Goal: Transaction & Acquisition: Book appointment/travel/reservation

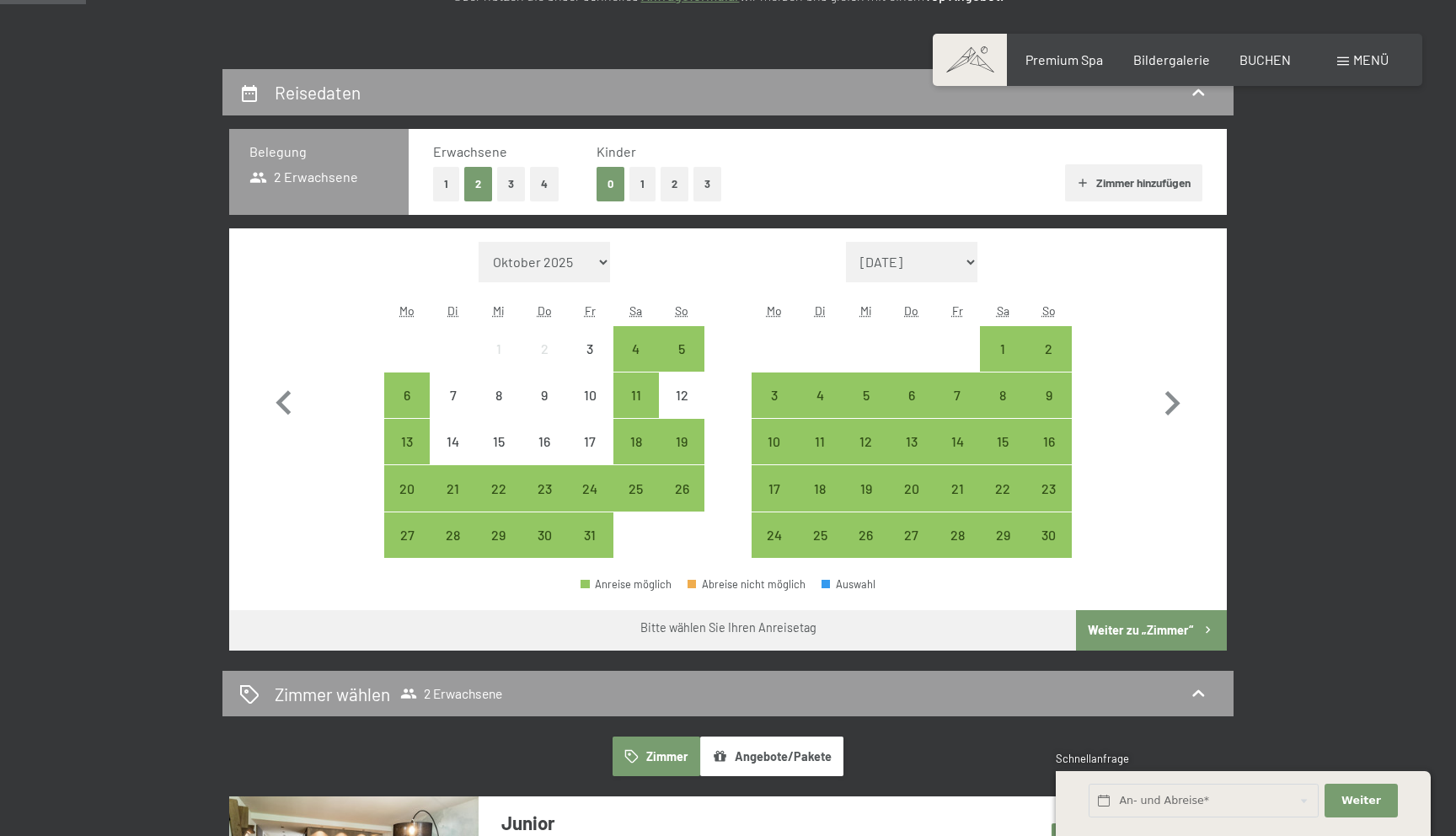
click at [438, 184] on button "1" at bounding box center [446, 184] width 26 height 35
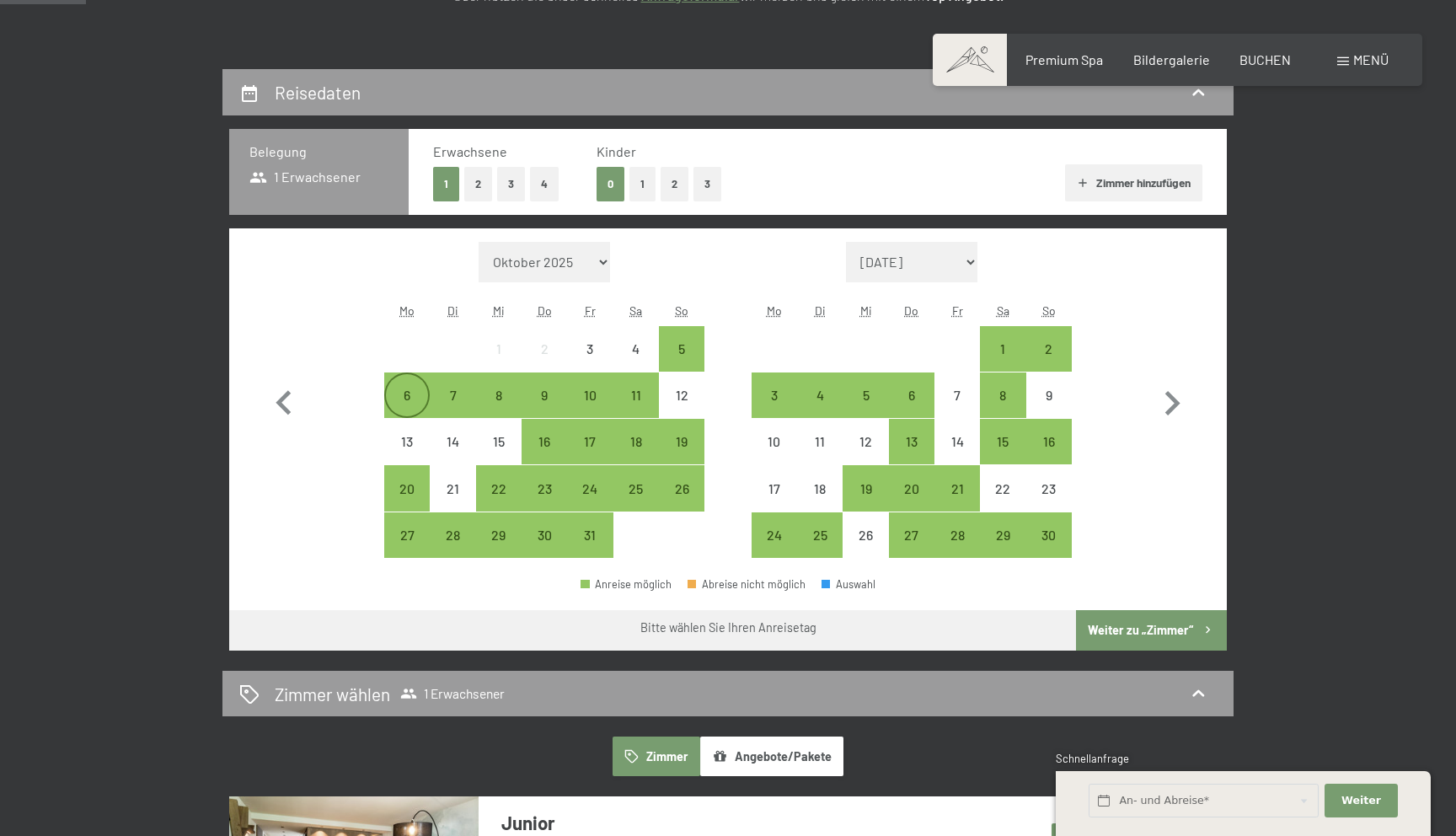
click at [400, 402] on div "6" at bounding box center [407, 410] width 42 height 42
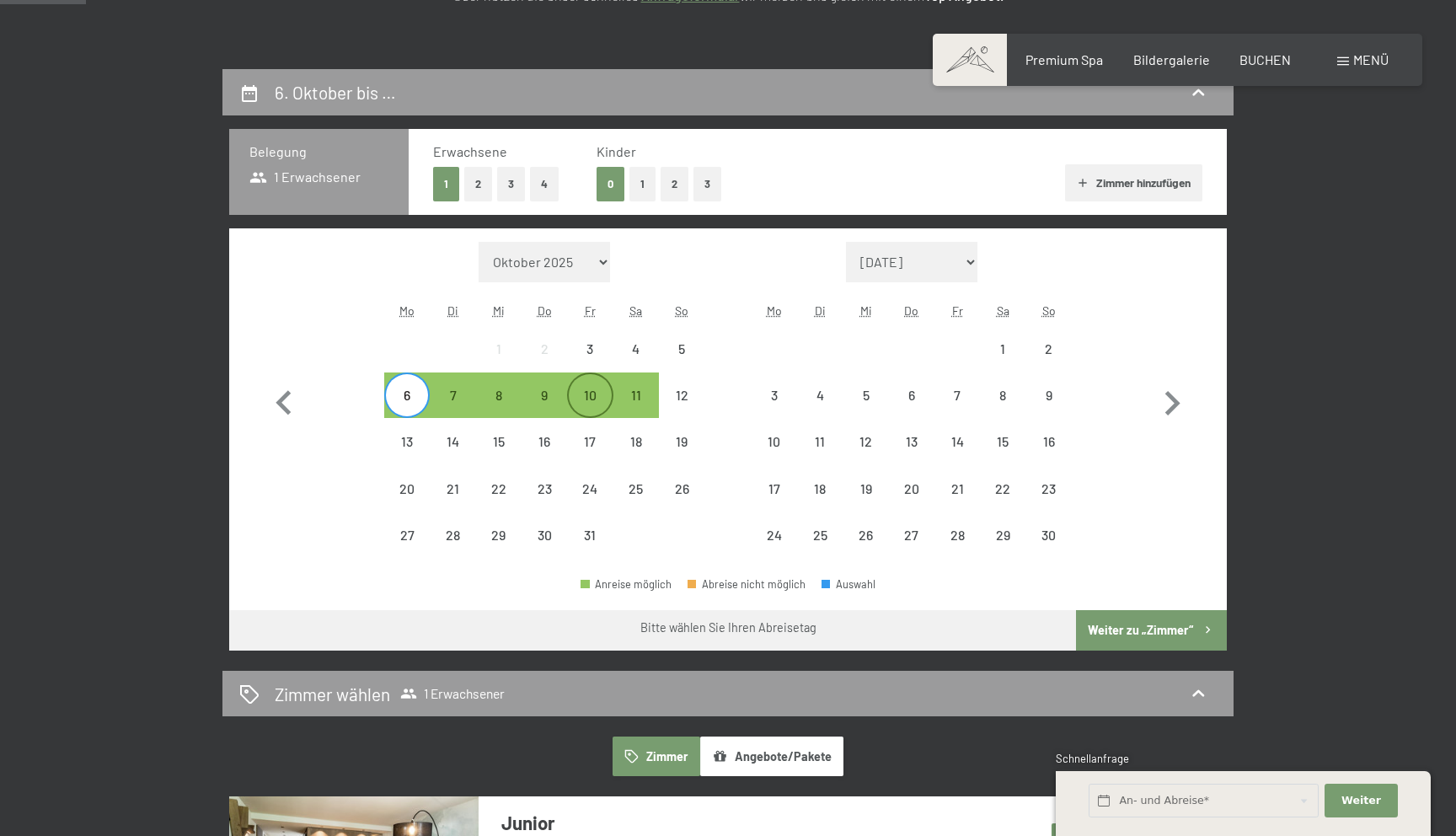
click at [585, 388] on div "10" at bounding box center [590, 410] width 42 height 42
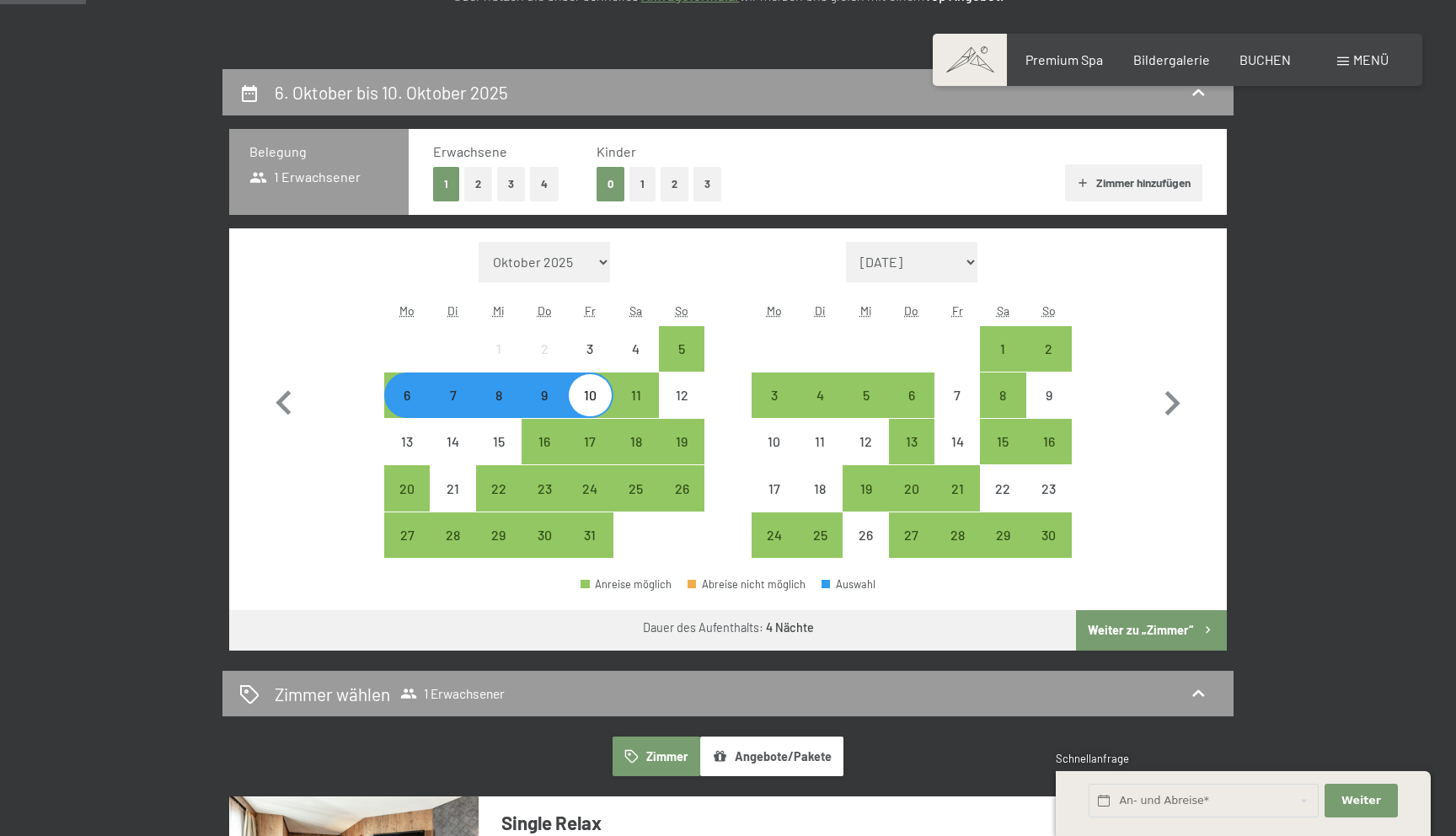
click at [1107, 187] on button "Zimmer hinzufügen" at bounding box center [1134, 183] width 137 height 37
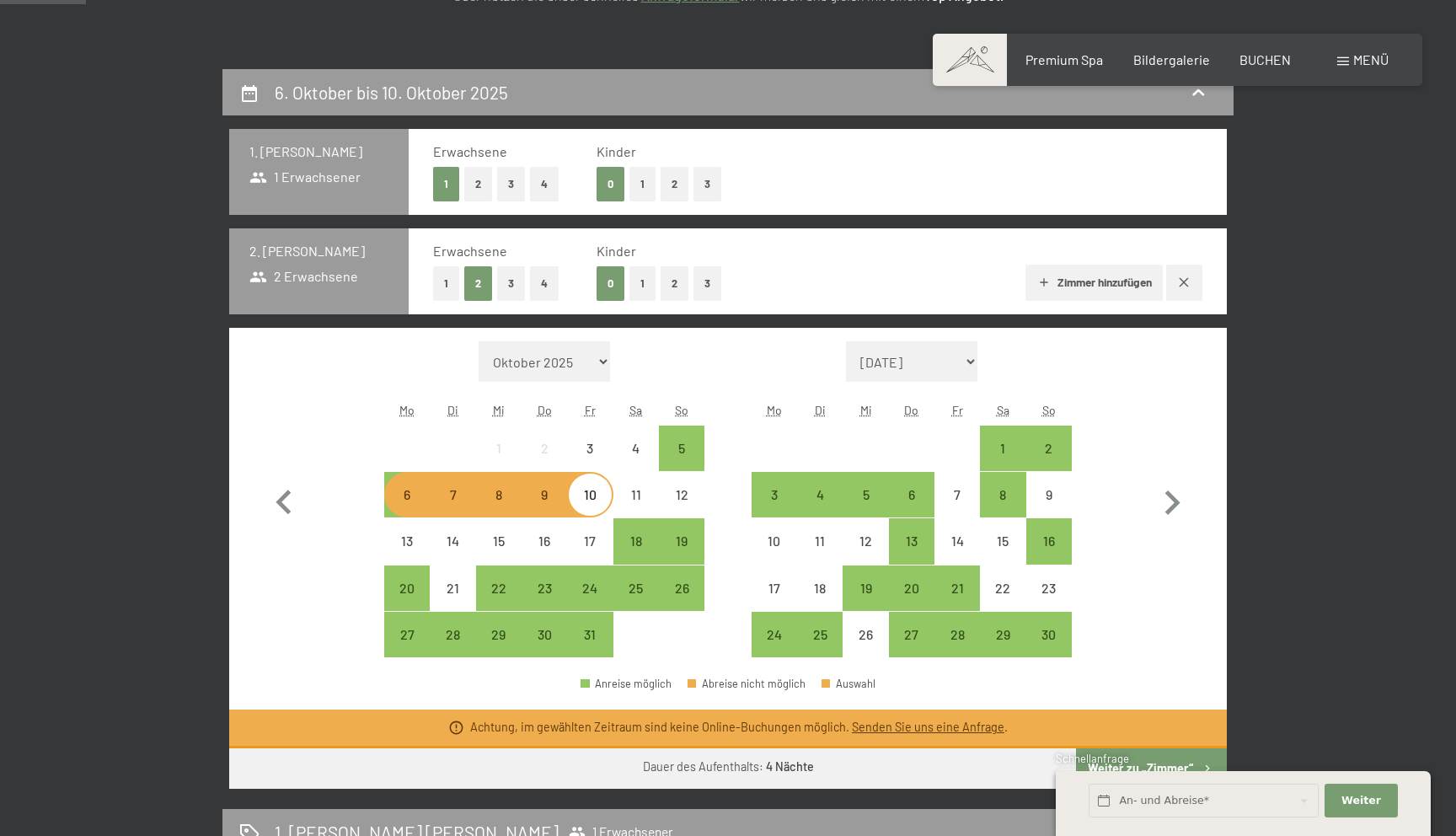
click at [399, 503] on div "6" at bounding box center [407, 509] width 42 height 42
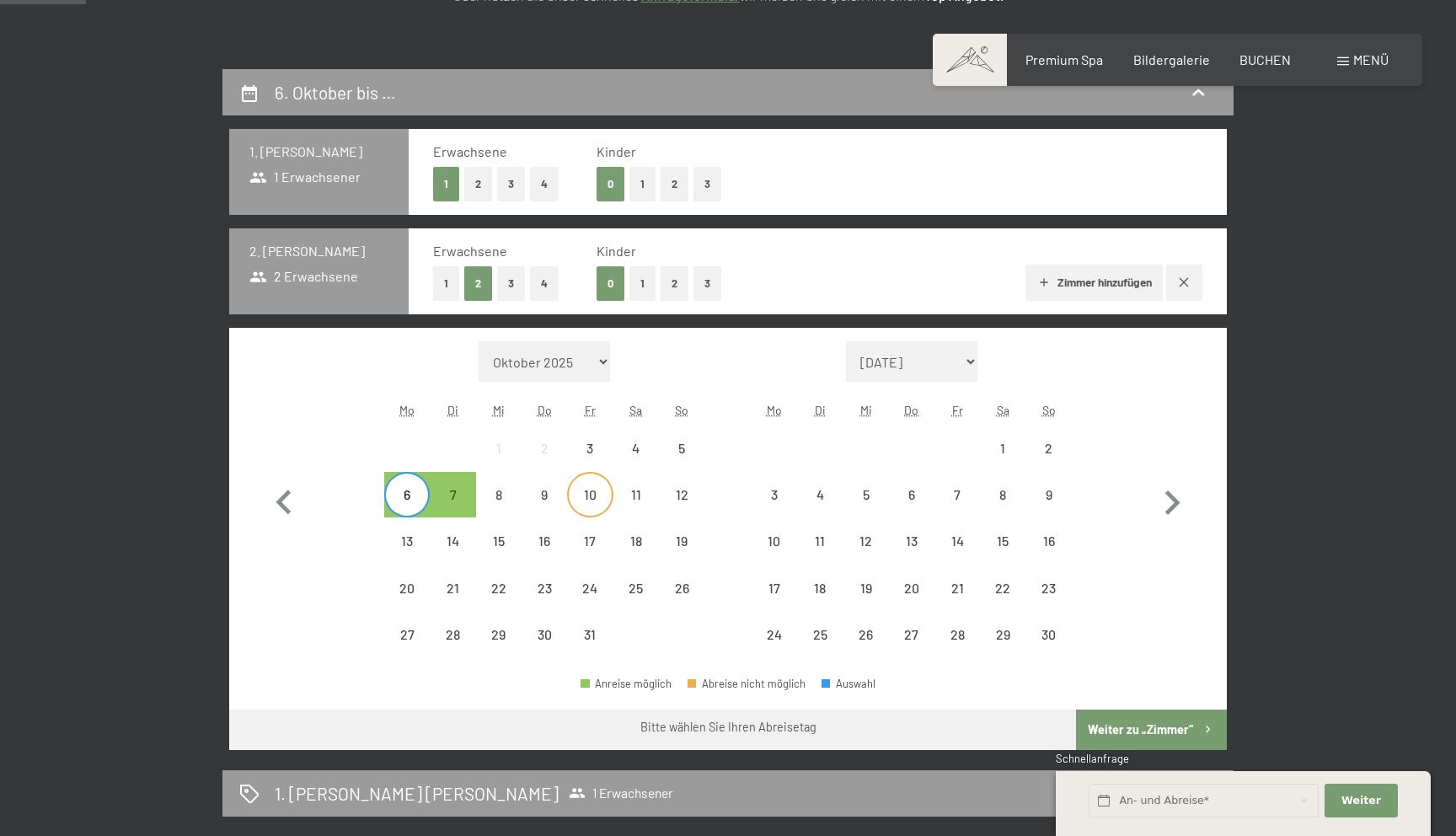
click at [584, 485] on div "10" at bounding box center [590, 494] width 42 height 42
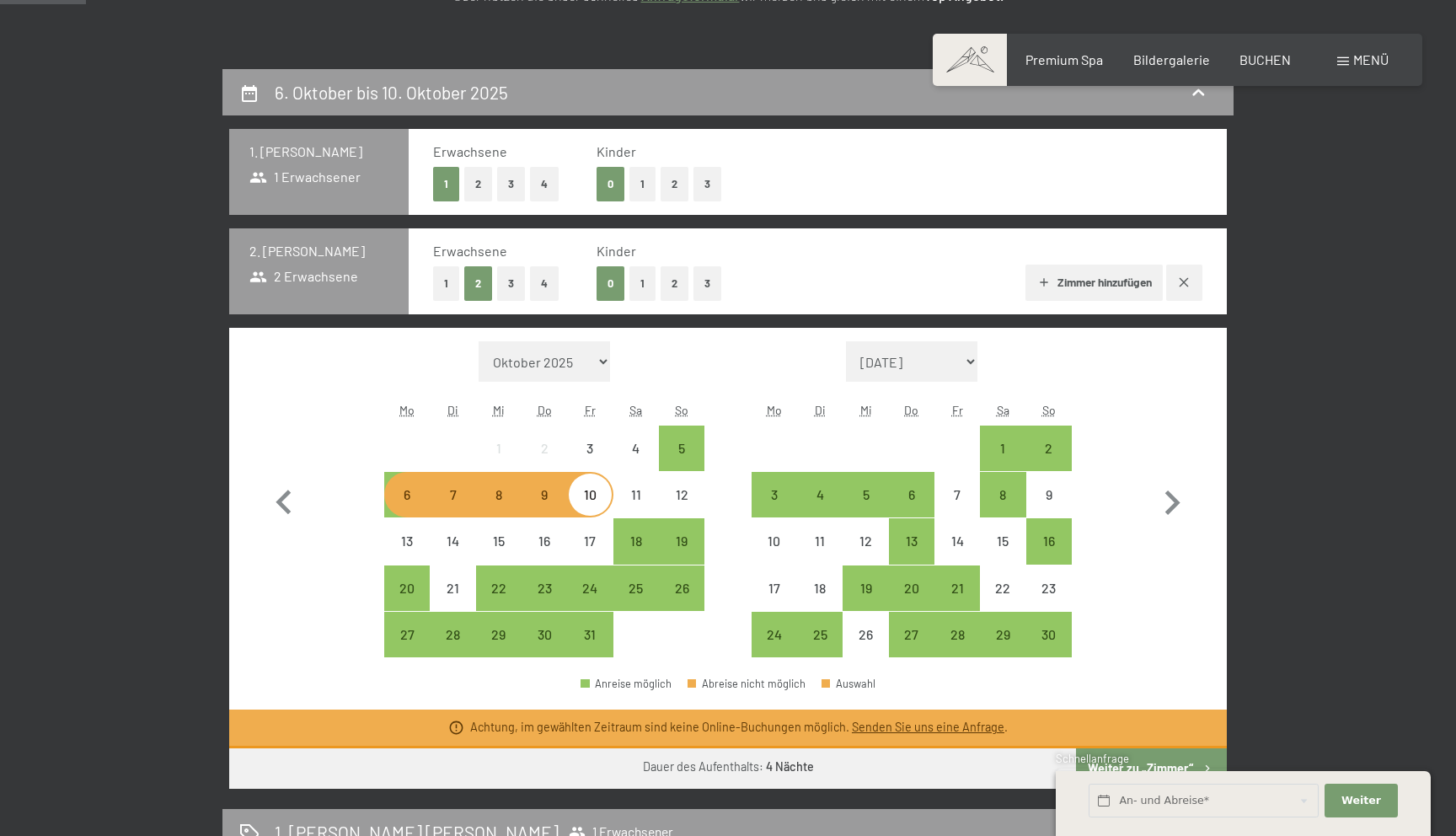
click at [441, 285] on button "1" at bounding box center [446, 283] width 26 height 35
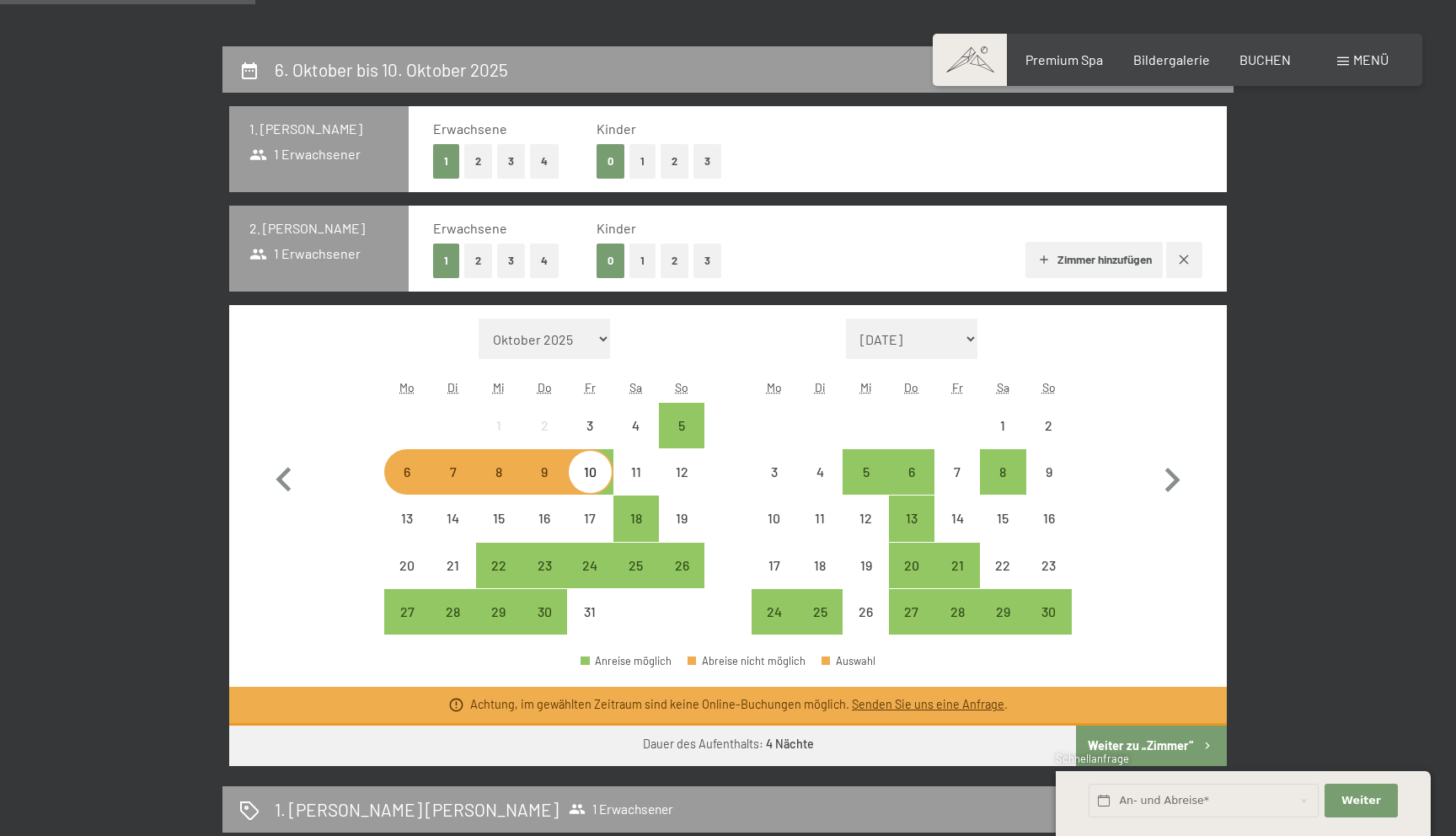
scroll to position [675, 0]
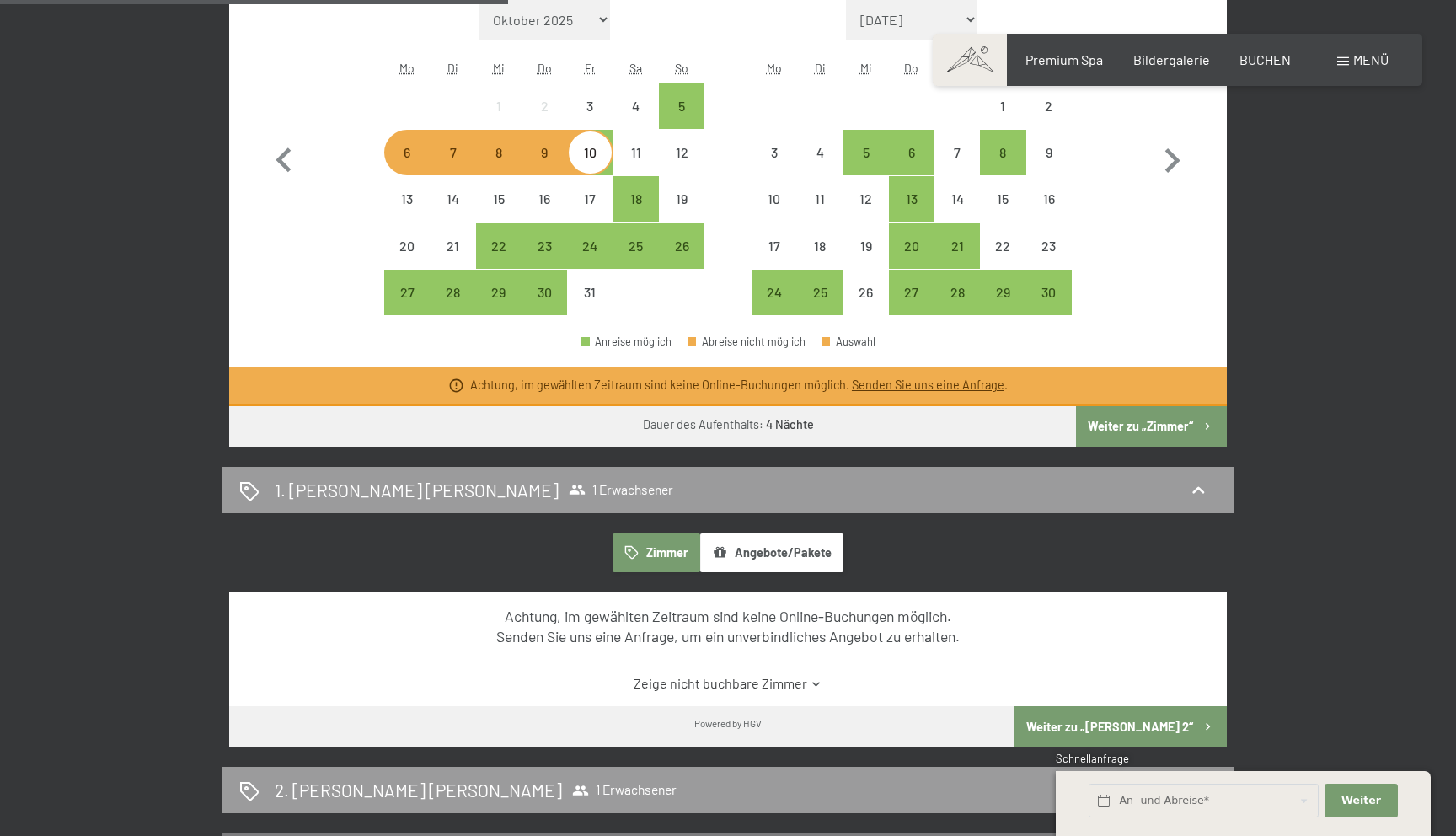
click at [1106, 428] on button "Weiter zu „Zimmer“" at bounding box center [1152, 426] width 151 height 41
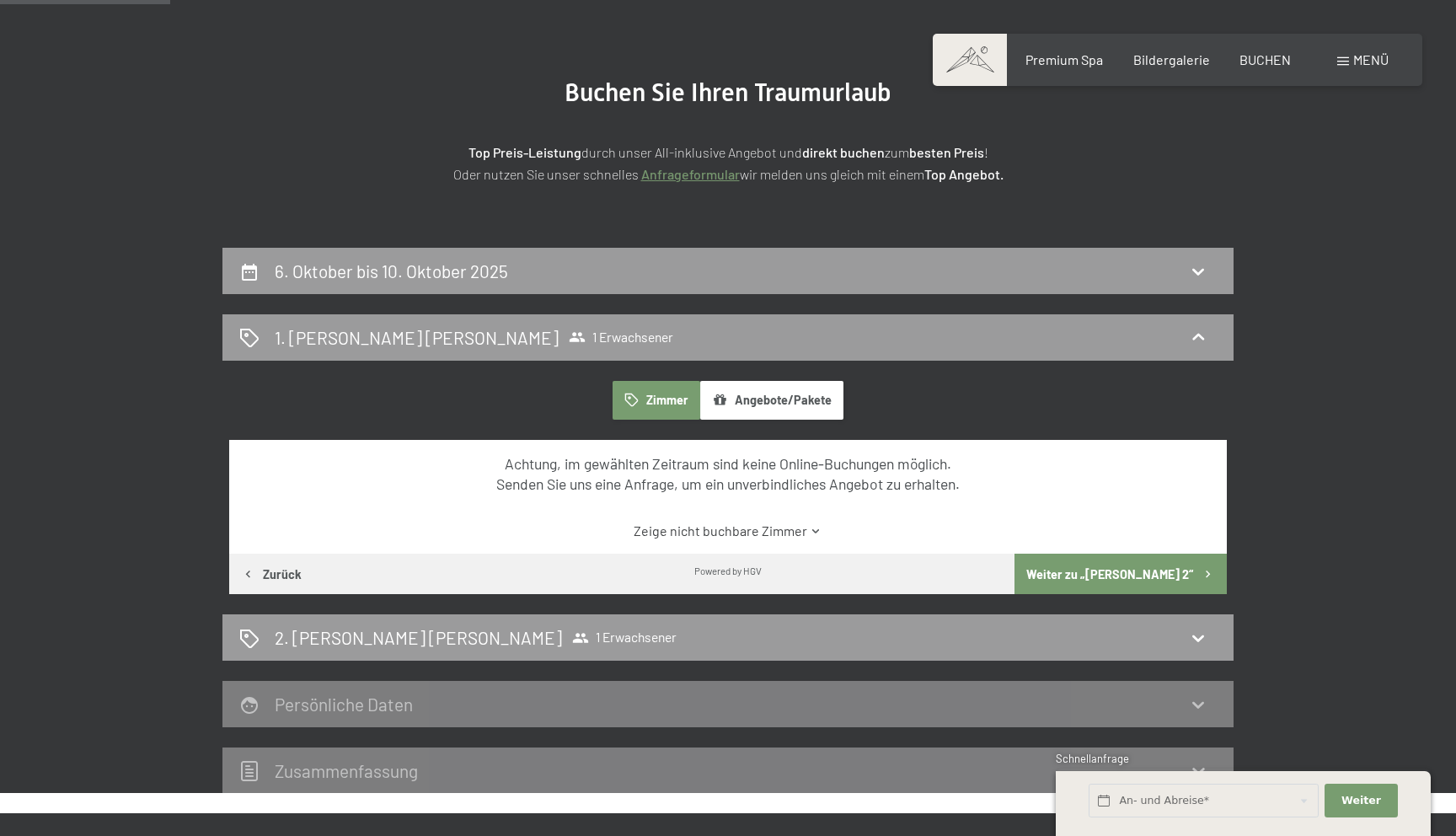
scroll to position [153, 0]
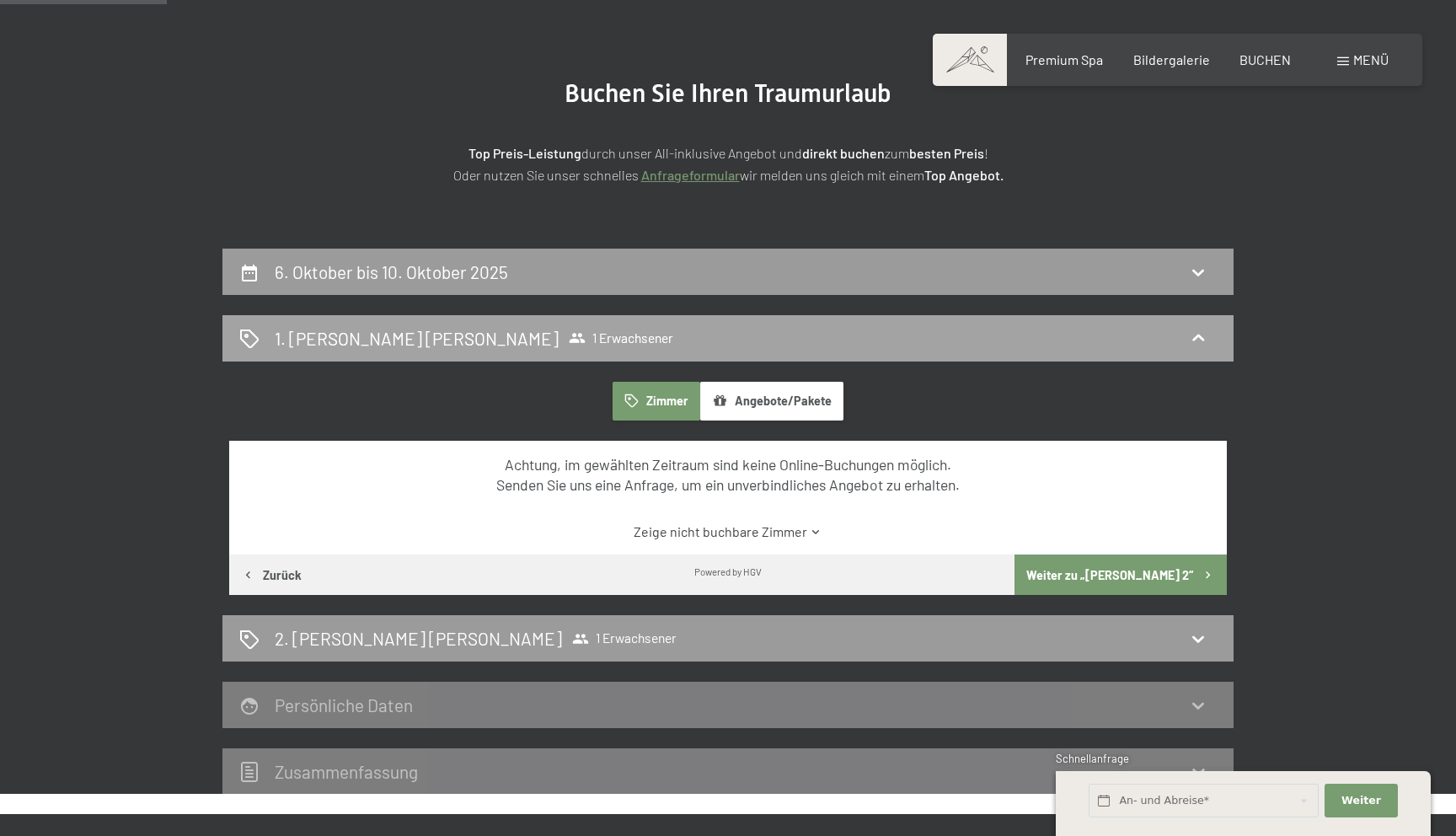
click at [1107, 340] on div "1. Zimmer wählen 1 Erwachsener" at bounding box center [728, 338] width 978 height 25
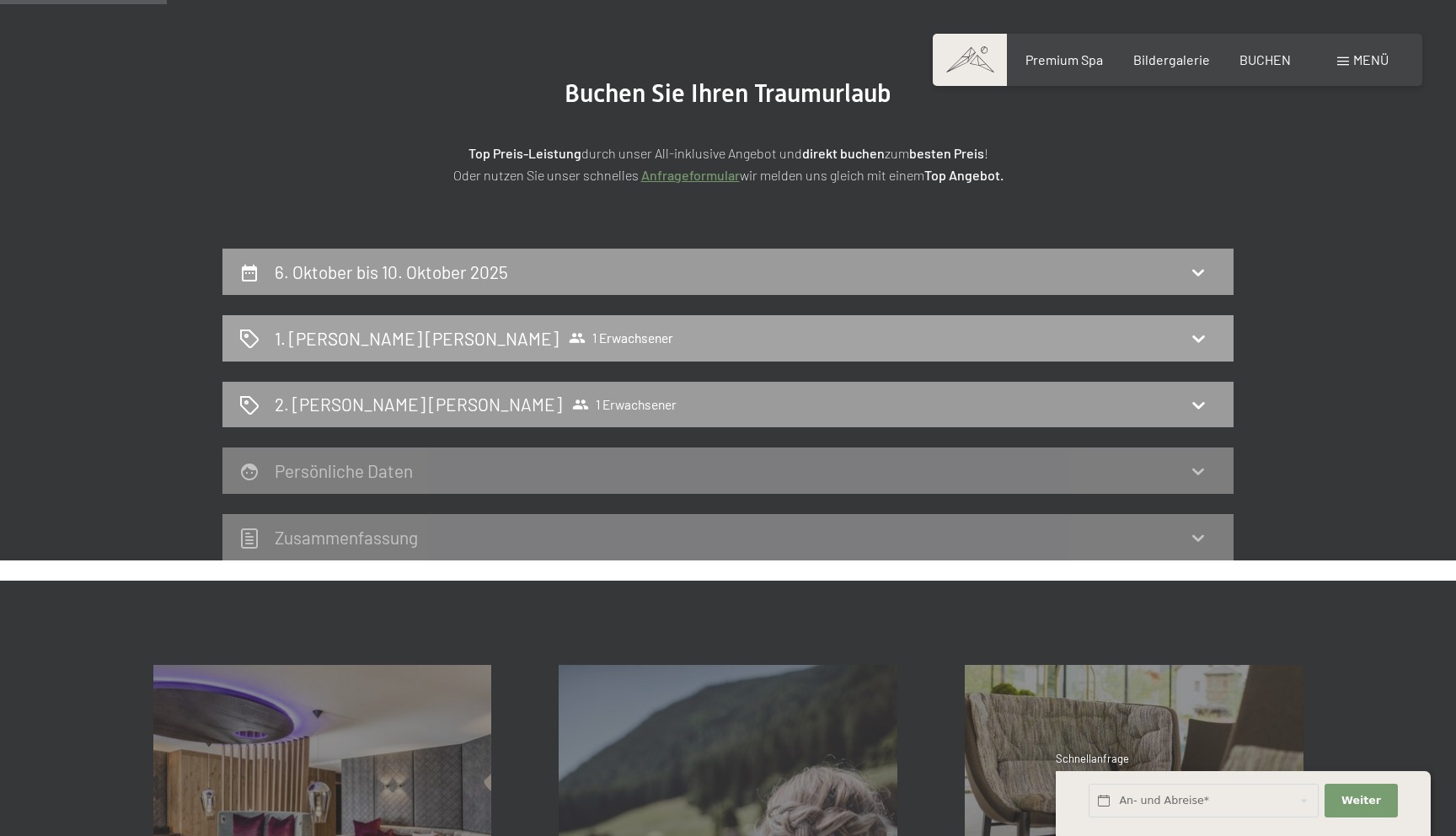
click at [1196, 337] on icon at bounding box center [1198, 338] width 12 height 7
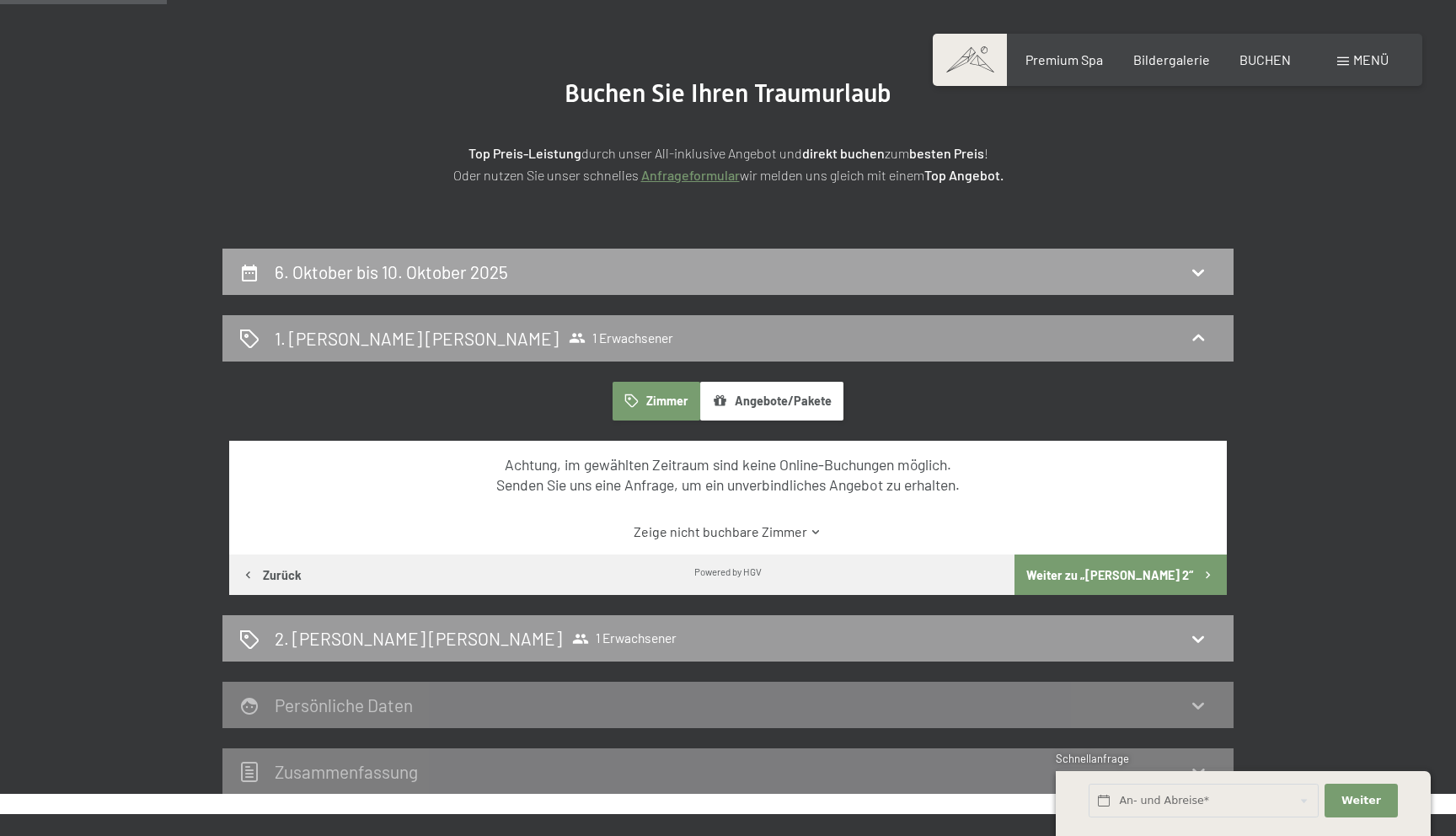
click at [1197, 270] on icon at bounding box center [1198, 272] width 20 height 20
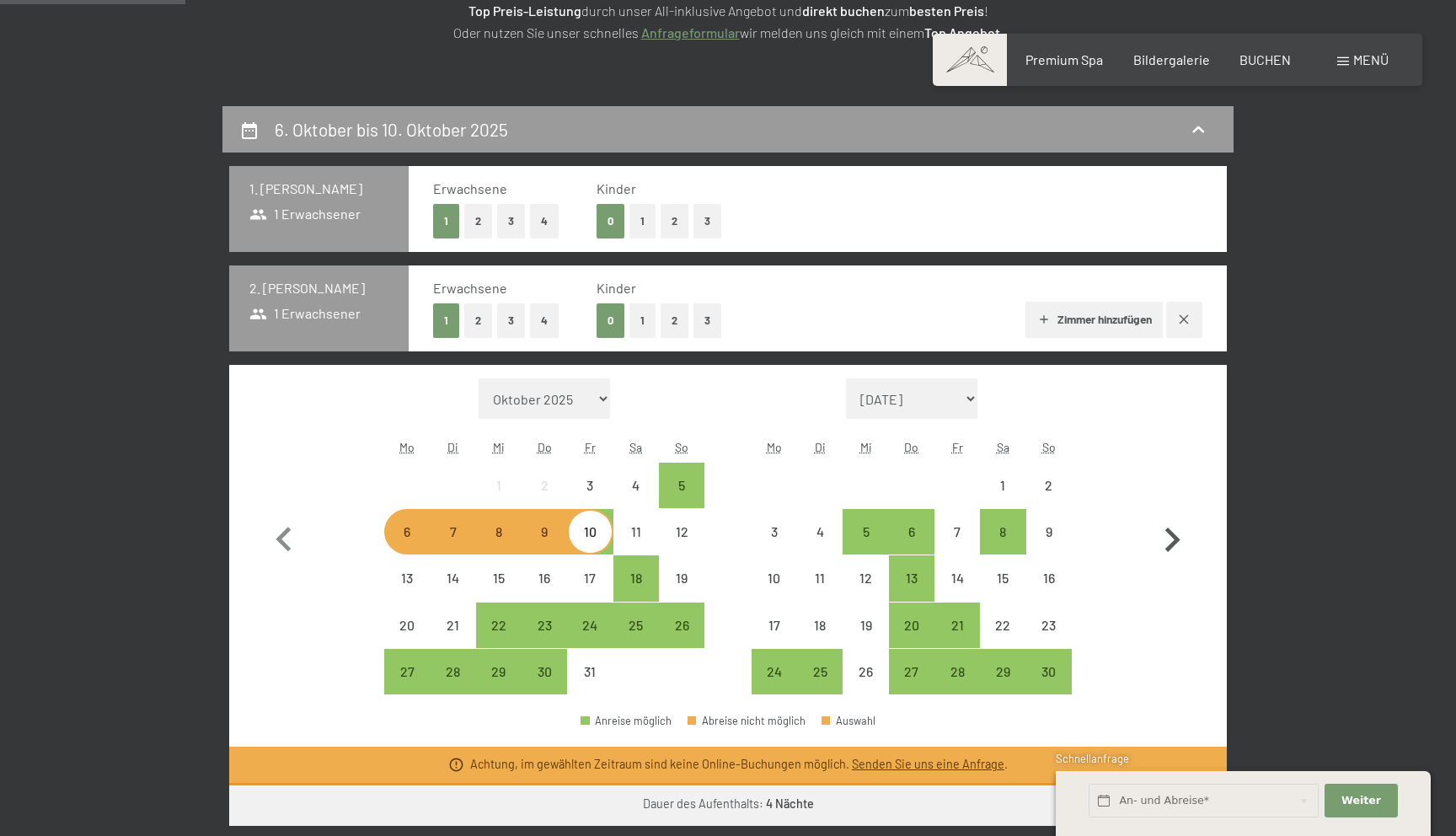
scroll to position [329, 0]
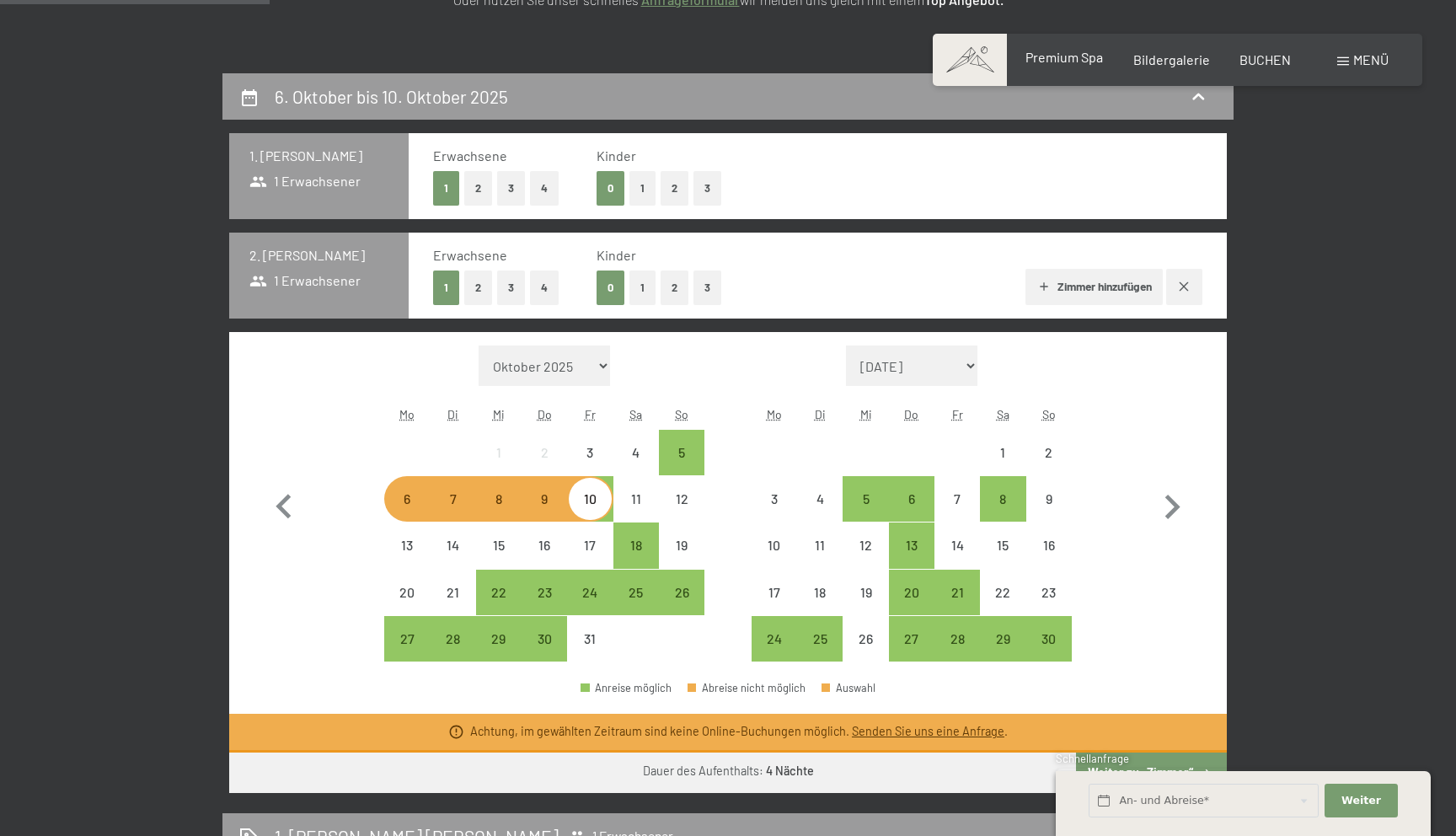
click at [1084, 59] on span "Premium Spa" at bounding box center [1063, 57] width 77 height 16
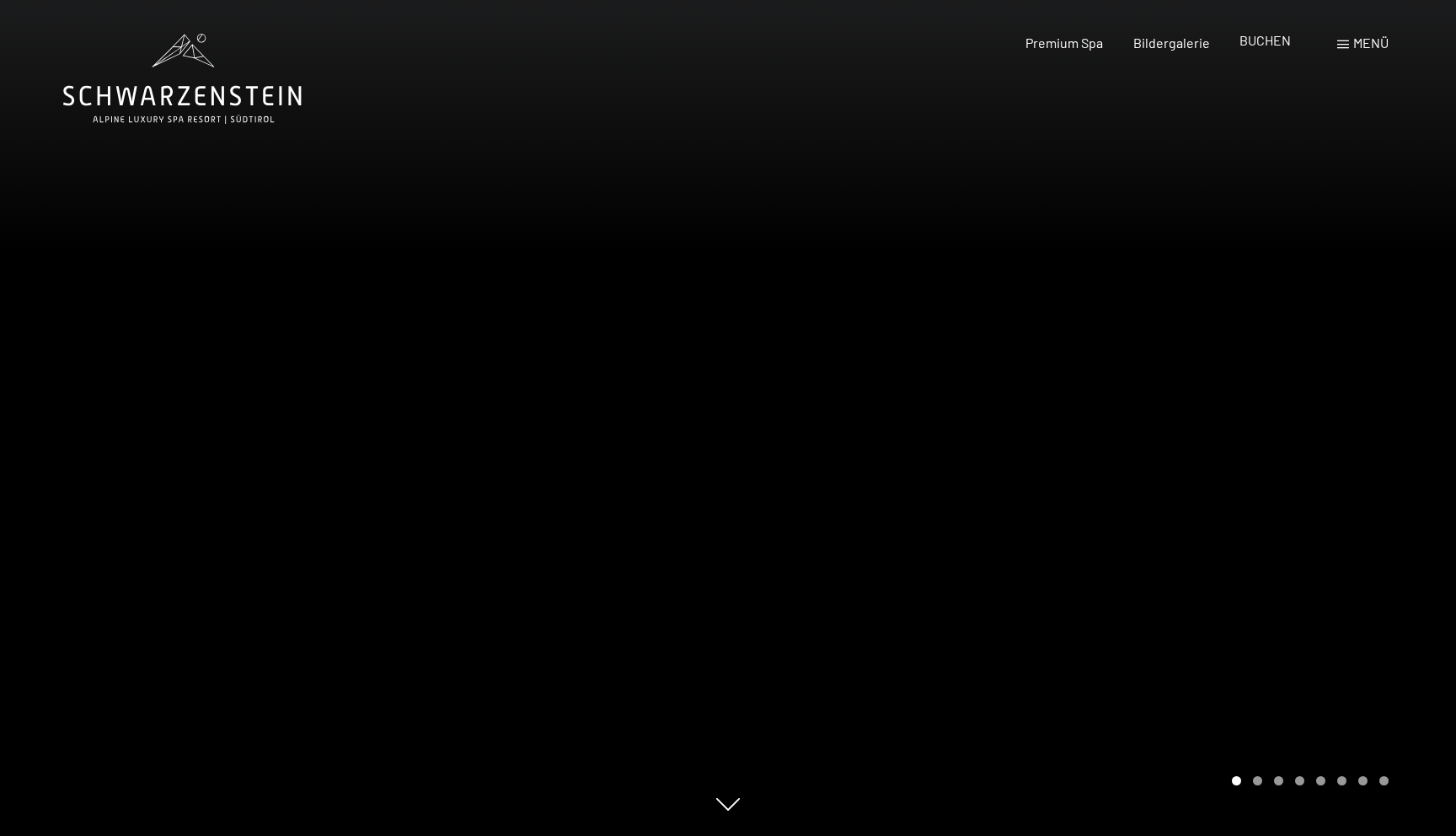
click at [1256, 43] on span "BUCHEN" at bounding box center [1265, 40] width 52 height 16
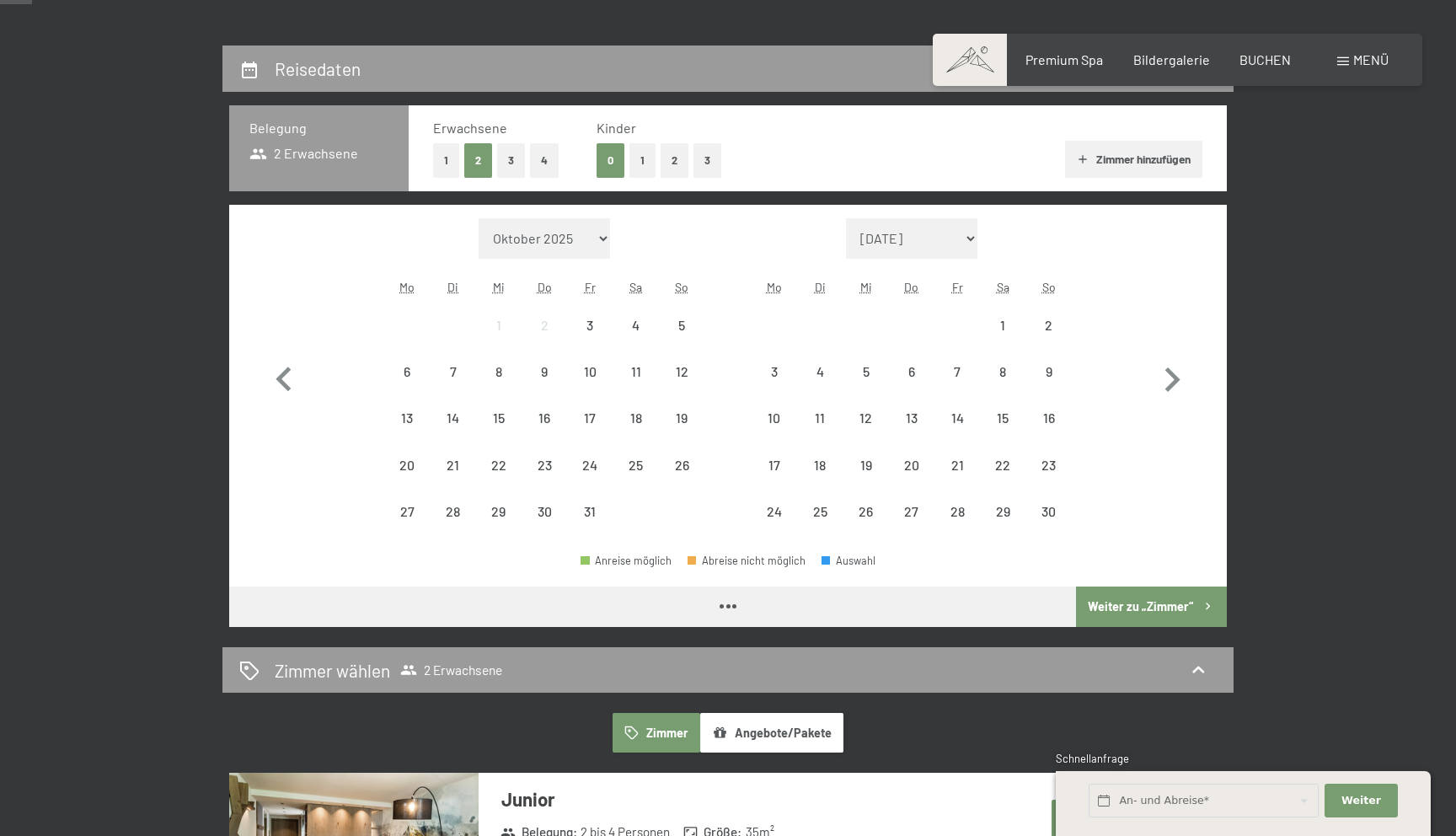
scroll to position [365, 0]
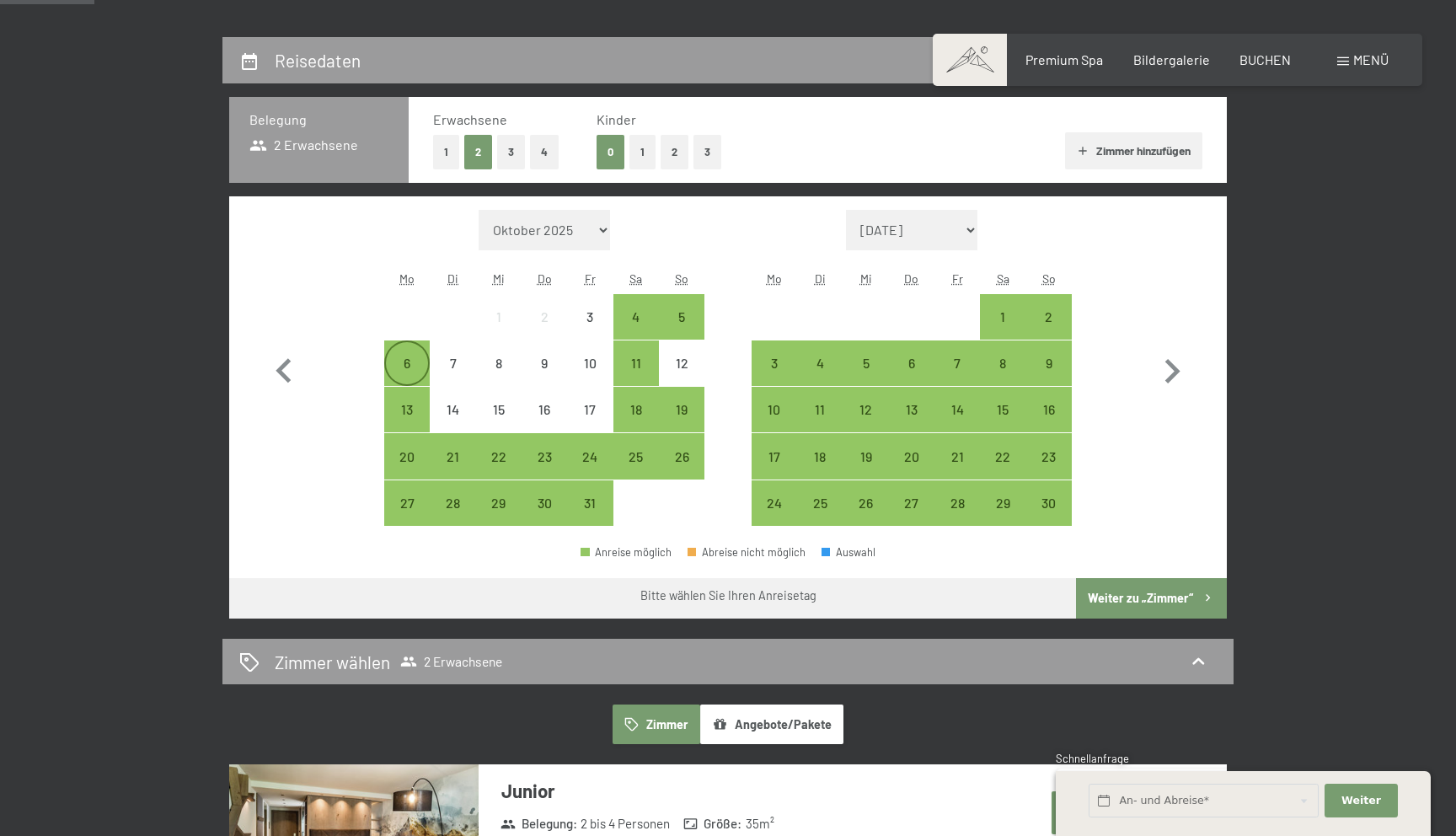
click at [409, 362] on div "6" at bounding box center [407, 377] width 42 height 42
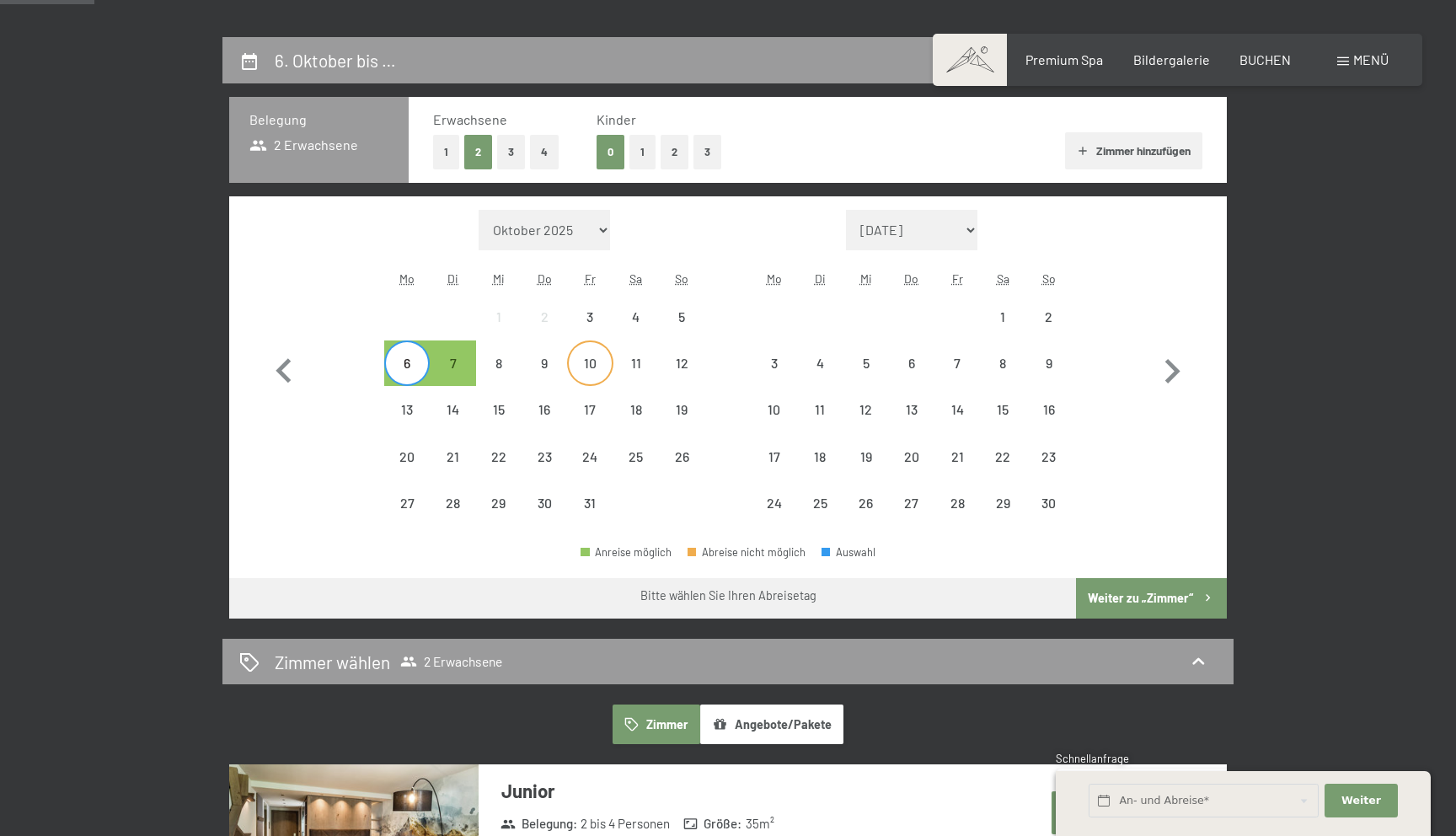
click at [579, 365] on div "10" at bounding box center [590, 377] width 42 height 42
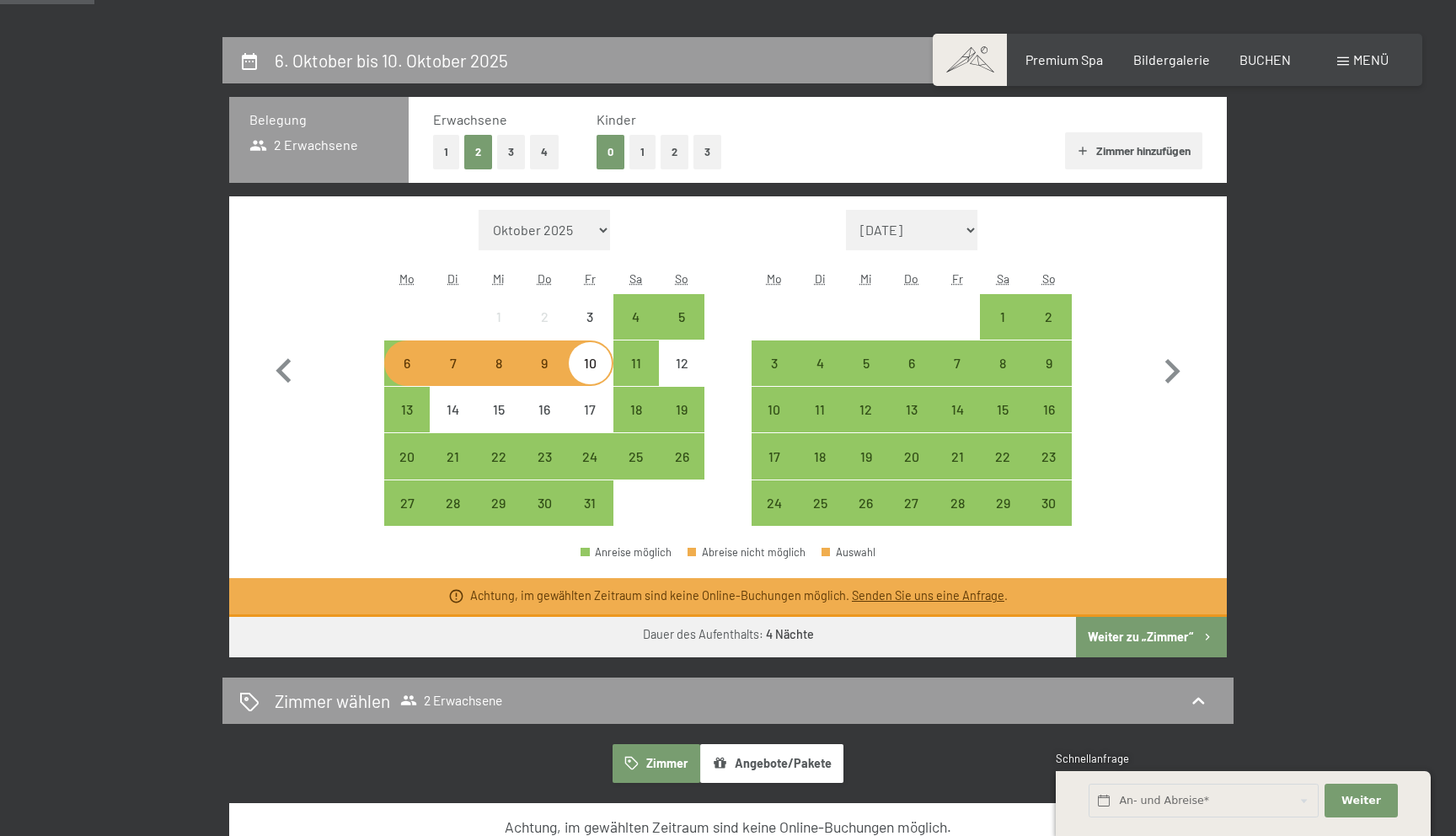
click at [449, 359] on div "7" at bounding box center [453, 377] width 42 height 42
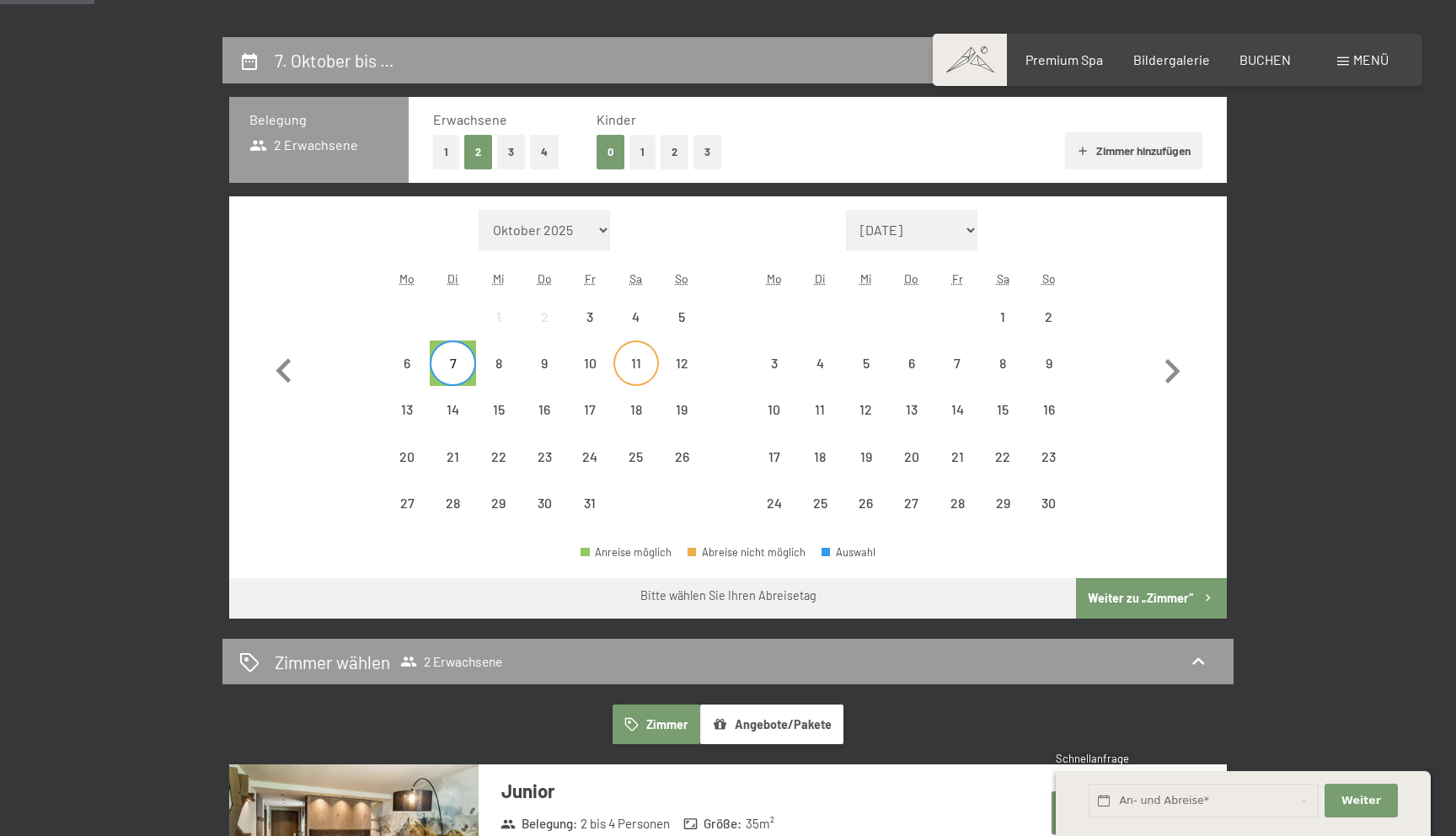
click at [628, 374] on div "11" at bounding box center [636, 377] width 42 height 42
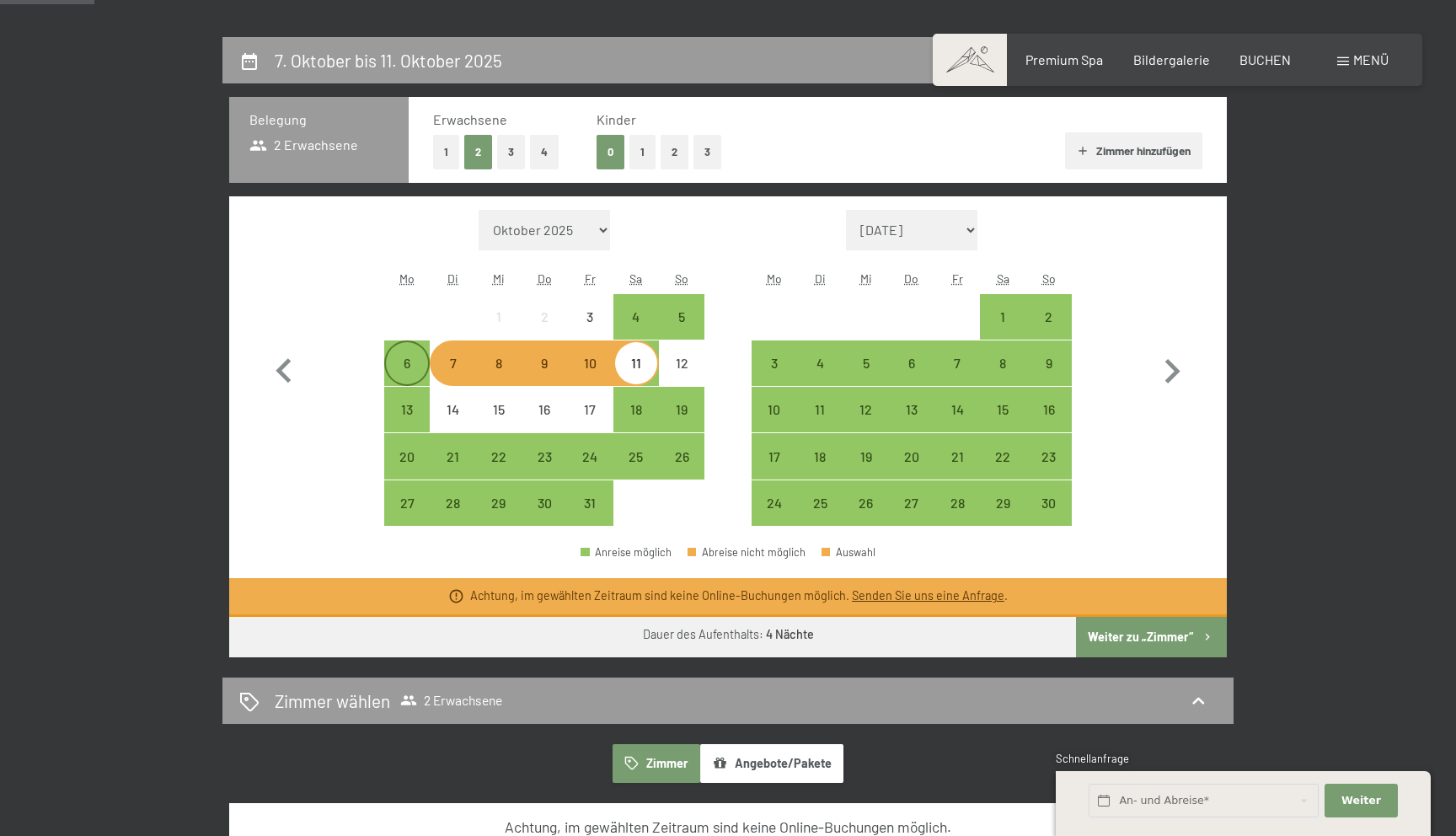
click at [395, 364] on div "6" at bounding box center [407, 377] width 42 height 42
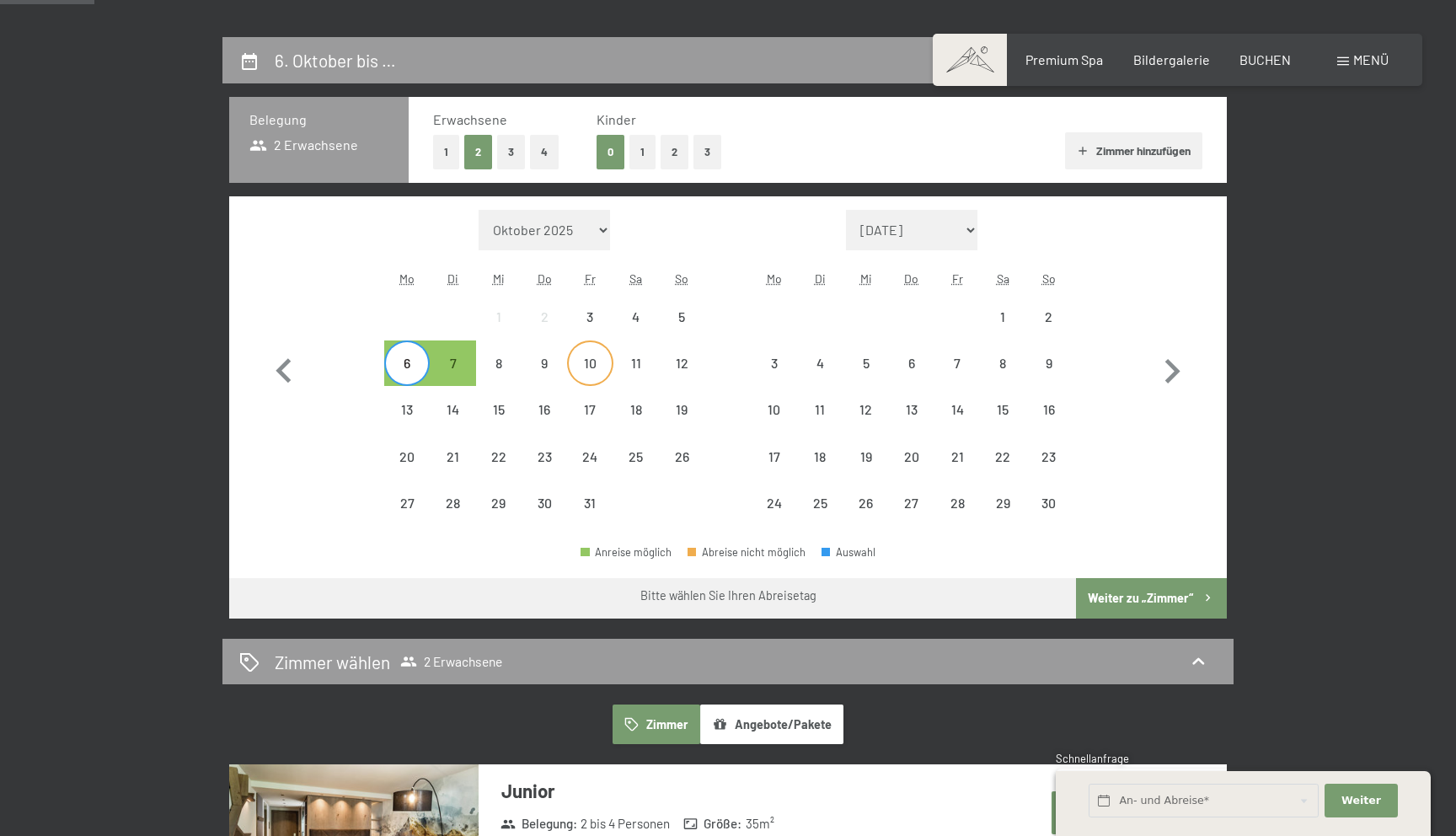
click at [591, 364] on div "10" at bounding box center [590, 377] width 42 height 42
